Goal: Information Seeking & Learning: Learn about a topic

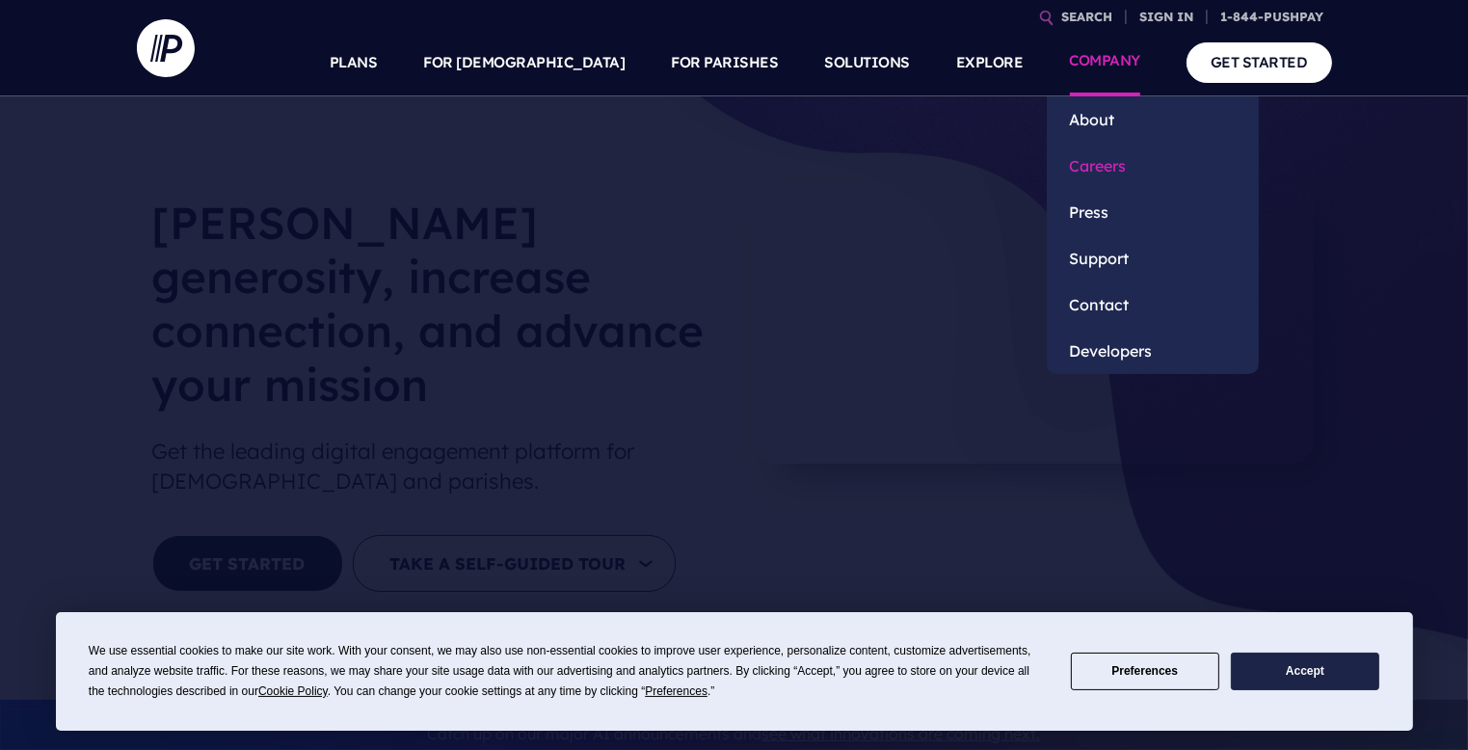
click at [1113, 168] on link "Careers" at bounding box center [1153, 166] width 212 height 46
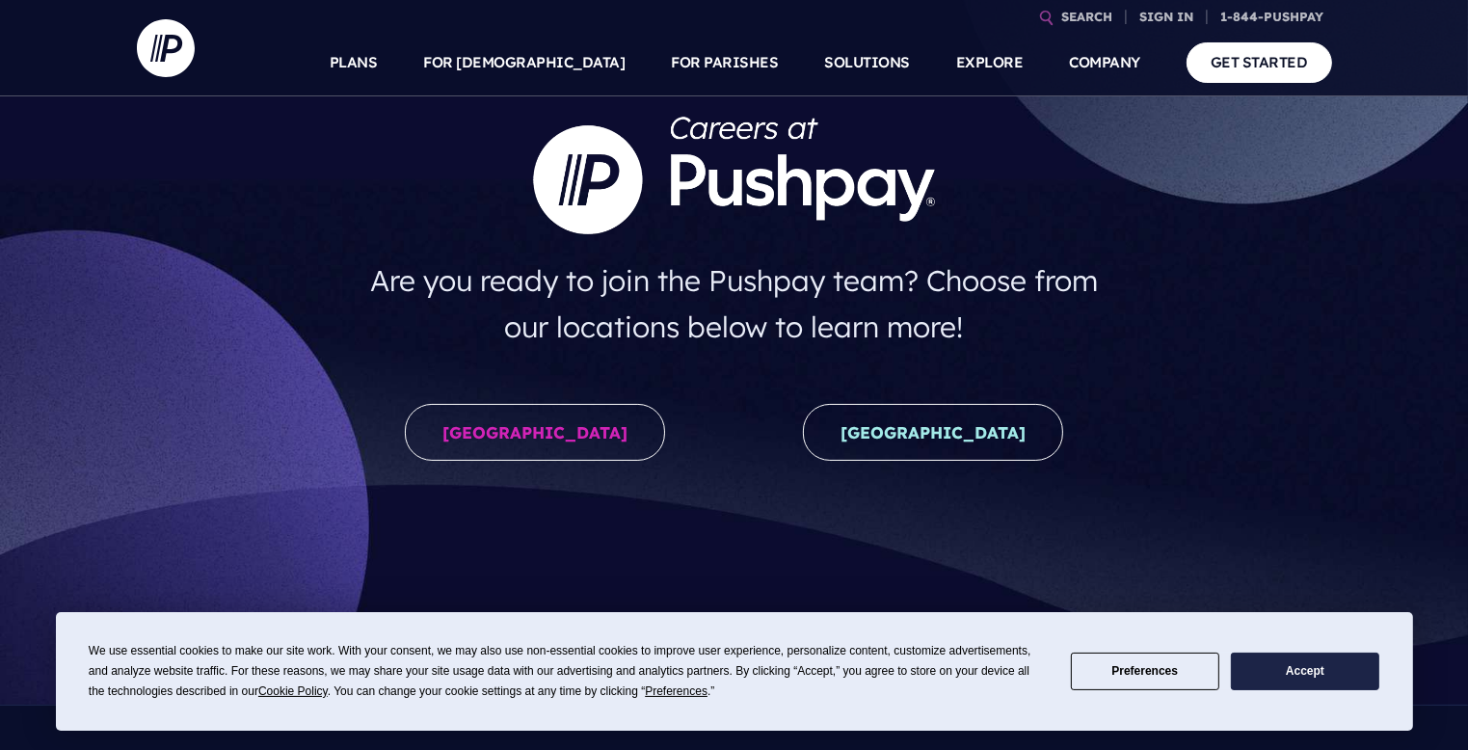
scroll to position [146, 0]
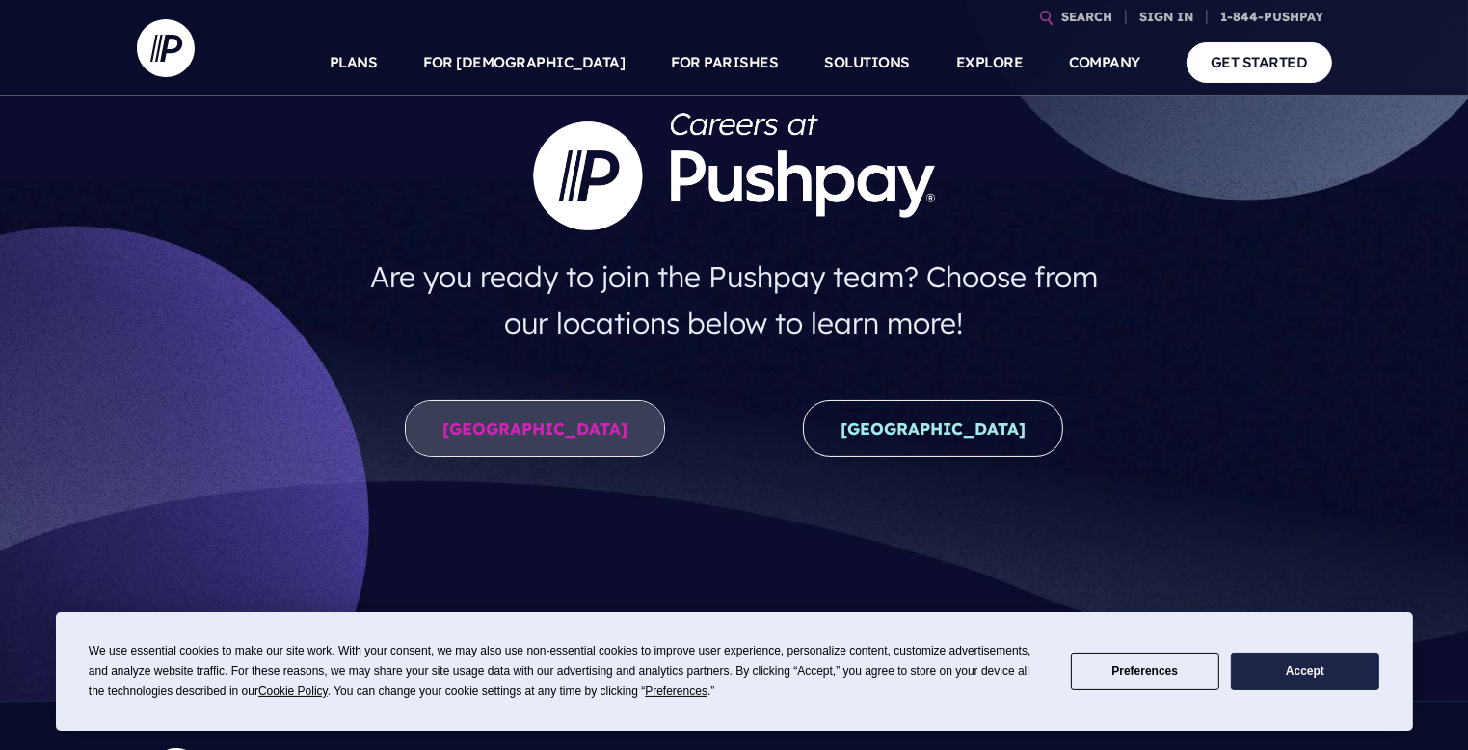
click at [584, 430] on link "United States" at bounding box center [535, 428] width 260 height 57
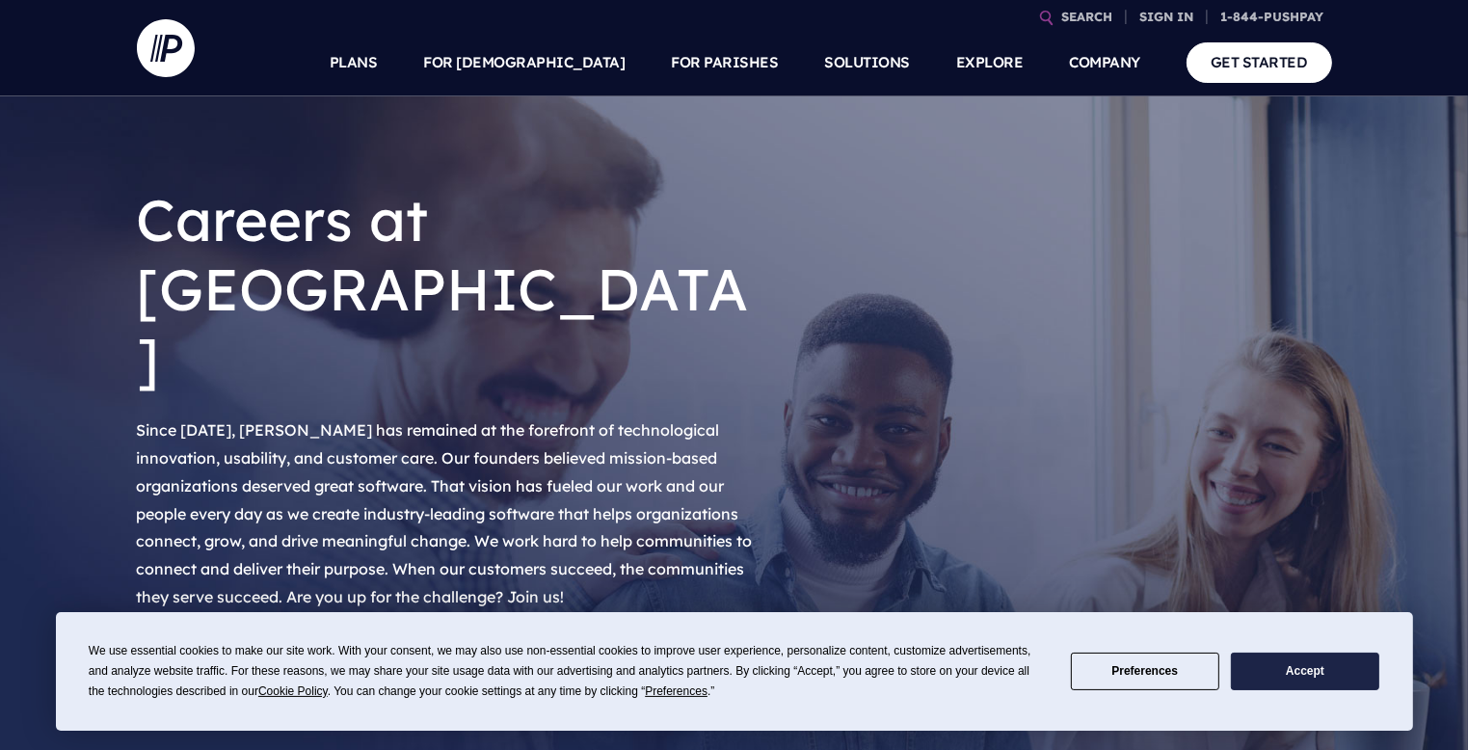
click at [304, 650] on link "View Openings" at bounding box center [247, 678] width 221 height 57
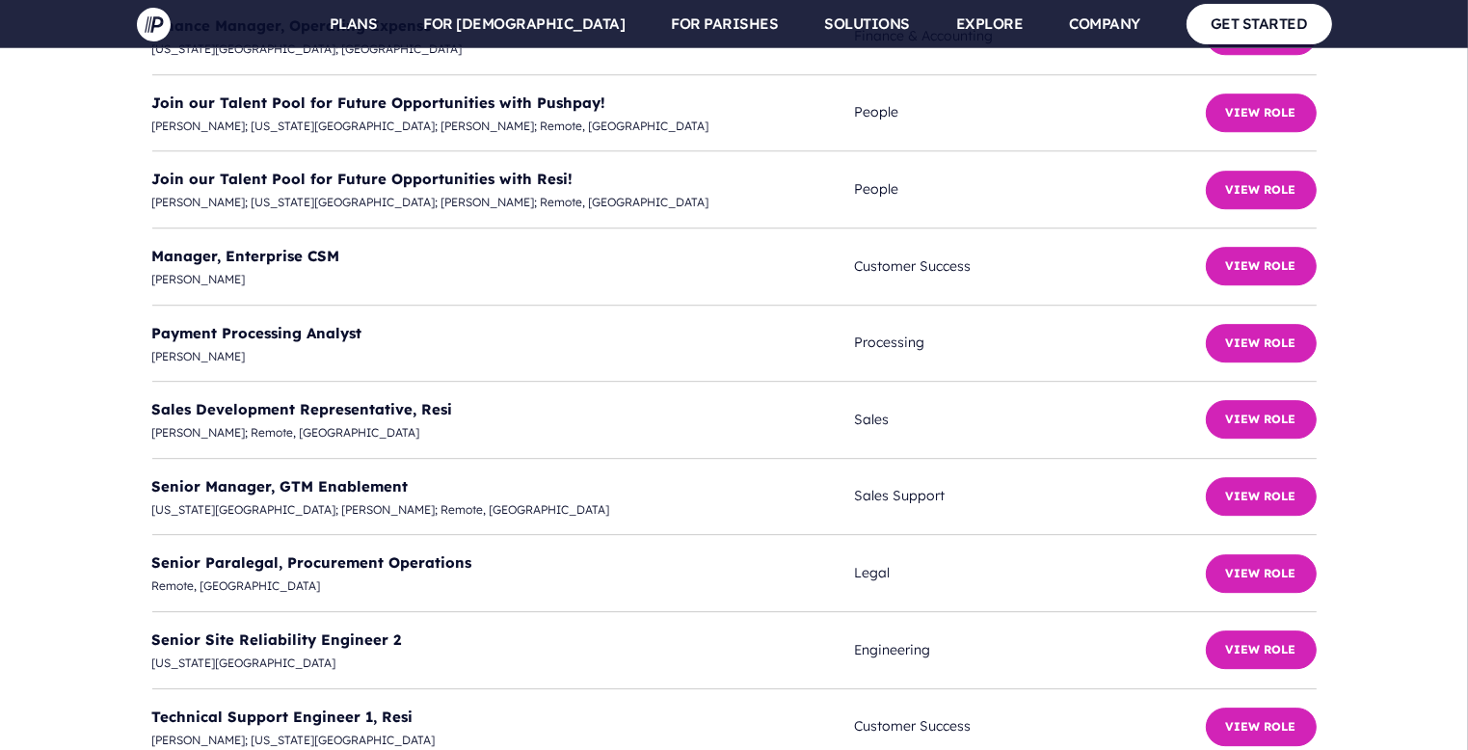
scroll to position [5570, 0]
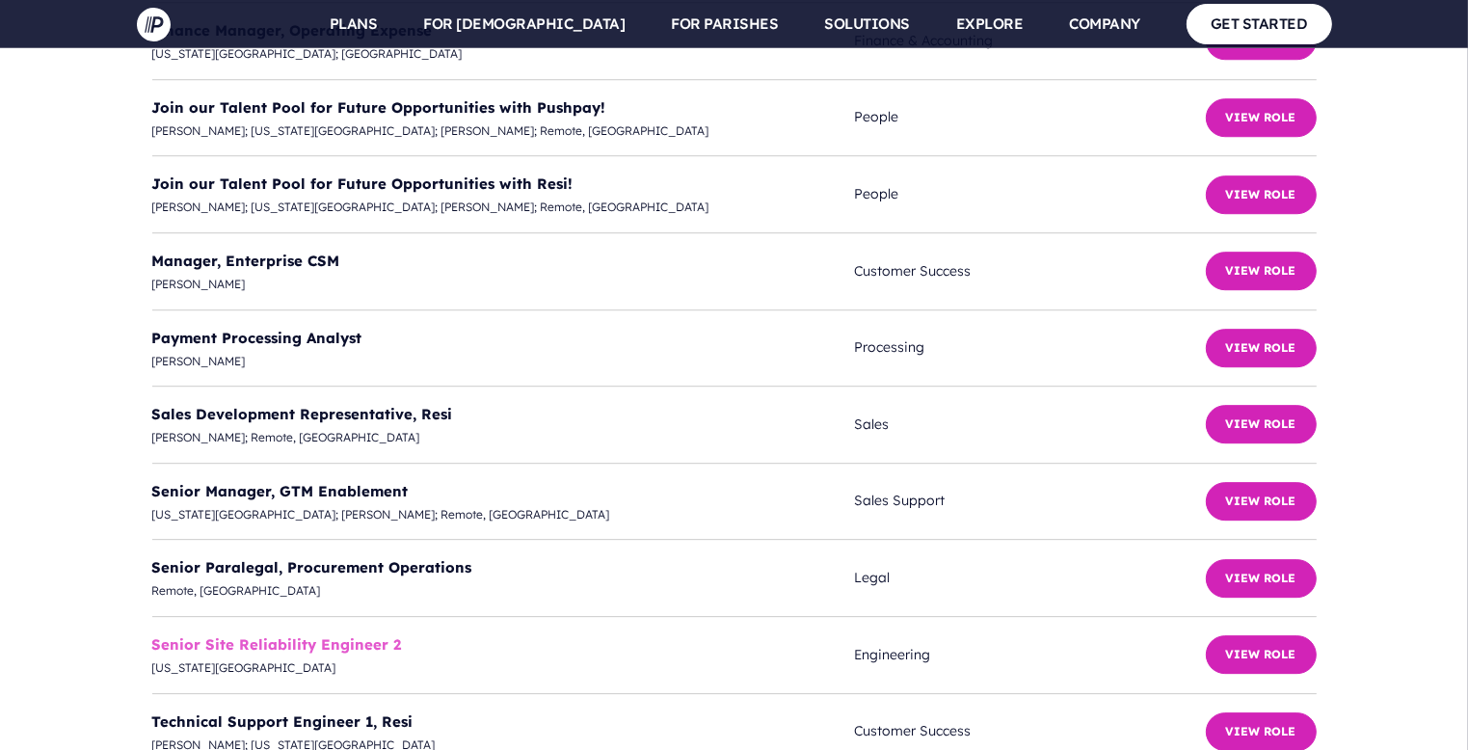
click at [319, 635] on link "Senior Site Reliability Engineer 2" at bounding box center [277, 644] width 250 height 18
